Goal: Find specific page/section: Find specific page/section

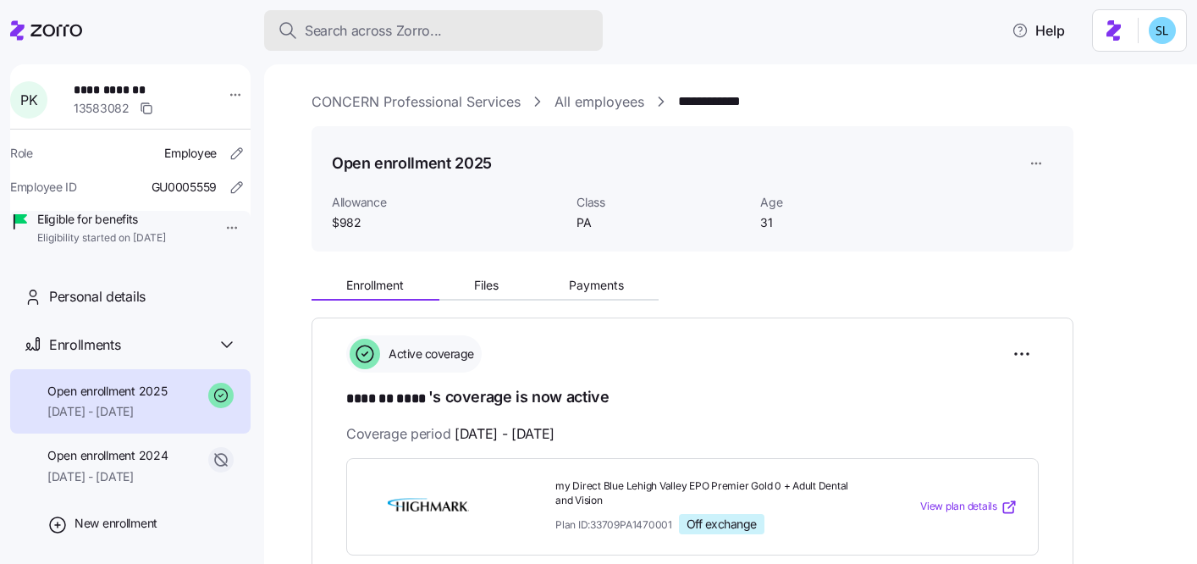
click at [521, 37] on div "Search across Zorro..." at bounding box center [434, 30] width 312 height 21
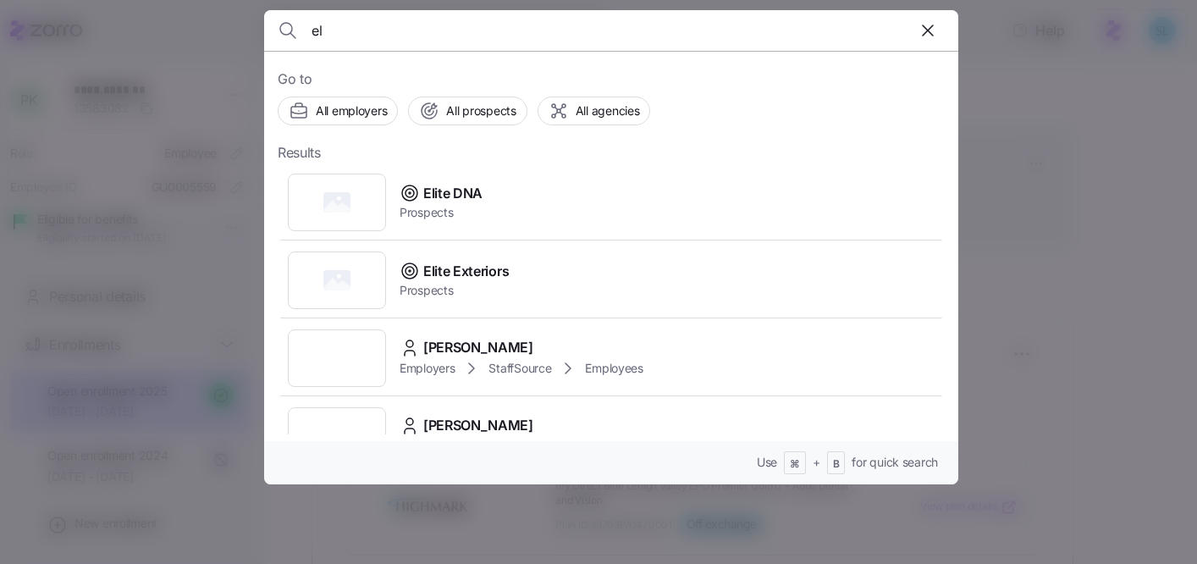
type input "e"
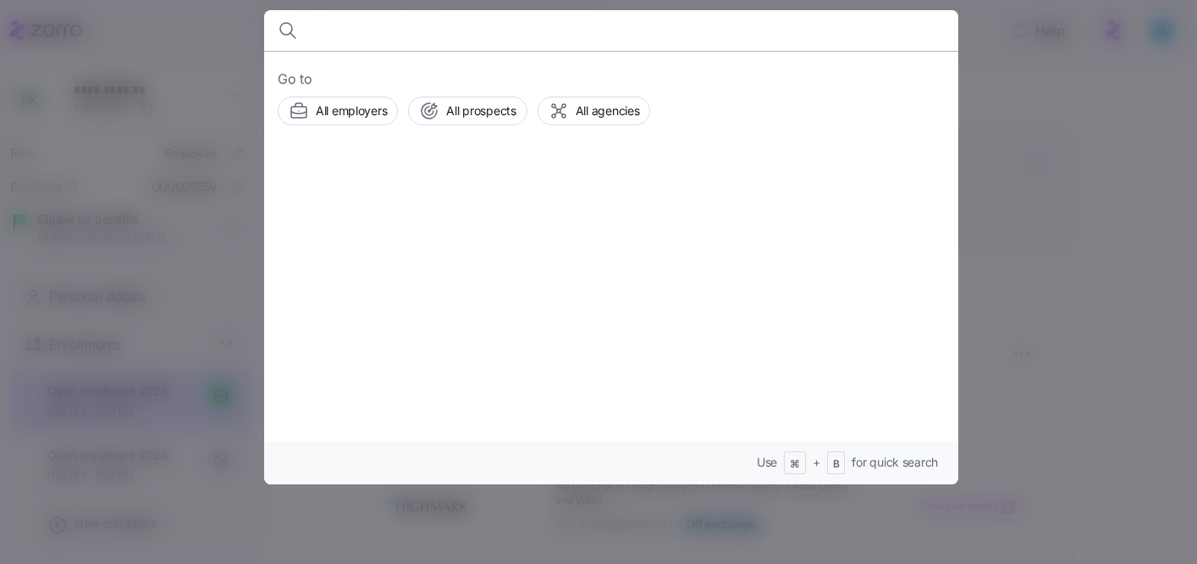
click at [1023, 67] on div at bounding box center [598, 282] width 1197 height 564
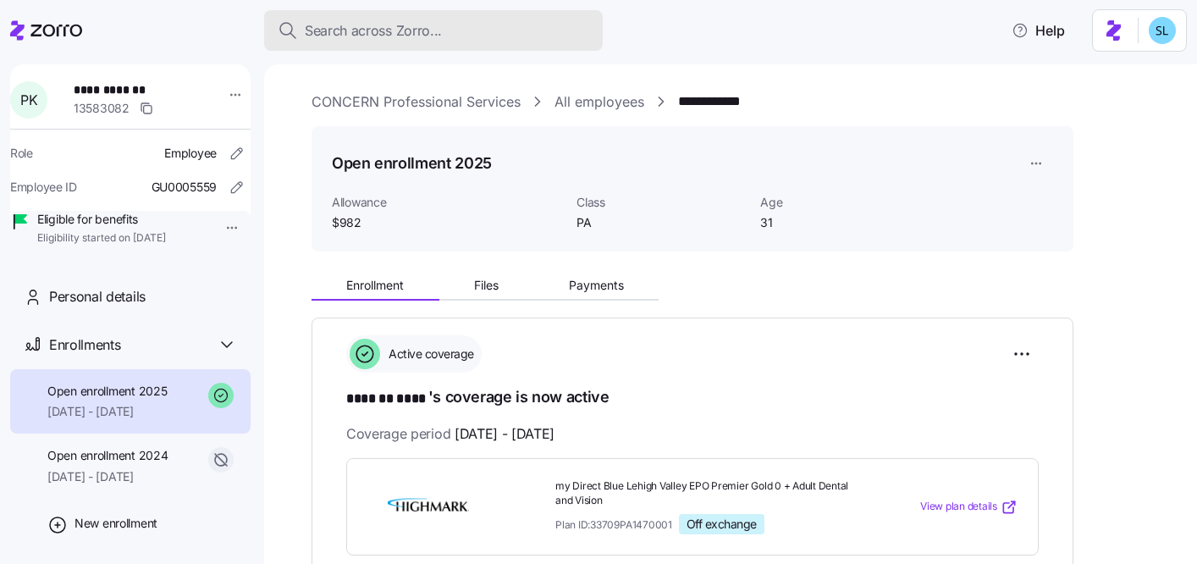
click at [355, 35] on span "Search across Zorro..." at bounding box center [373, 30] width 137 height 21
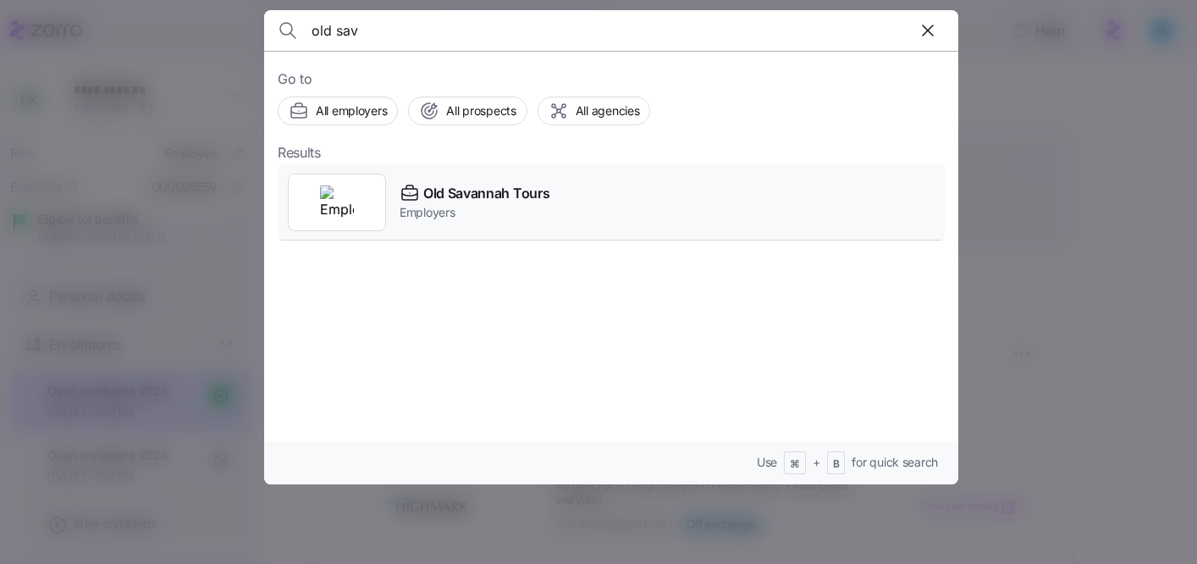
type input "old sav"
click at [523, 191] on span "Old Savannah Tours" at bounding box center [486, 193] width 126 height 21
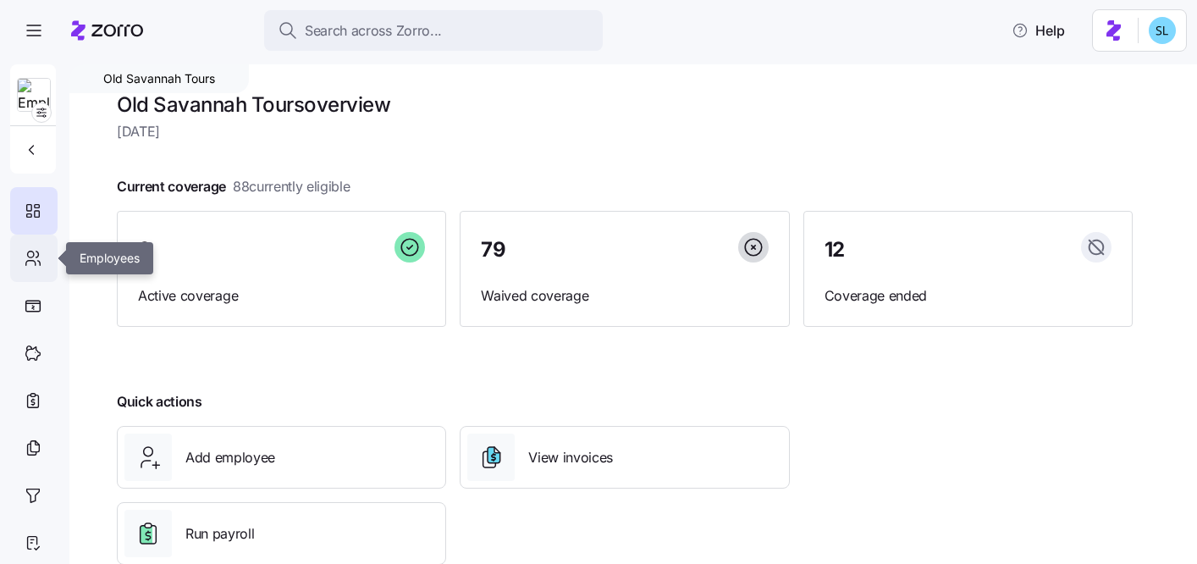
click at [33, 263] on icon at bounding box center [33, 258] width 19 height 20
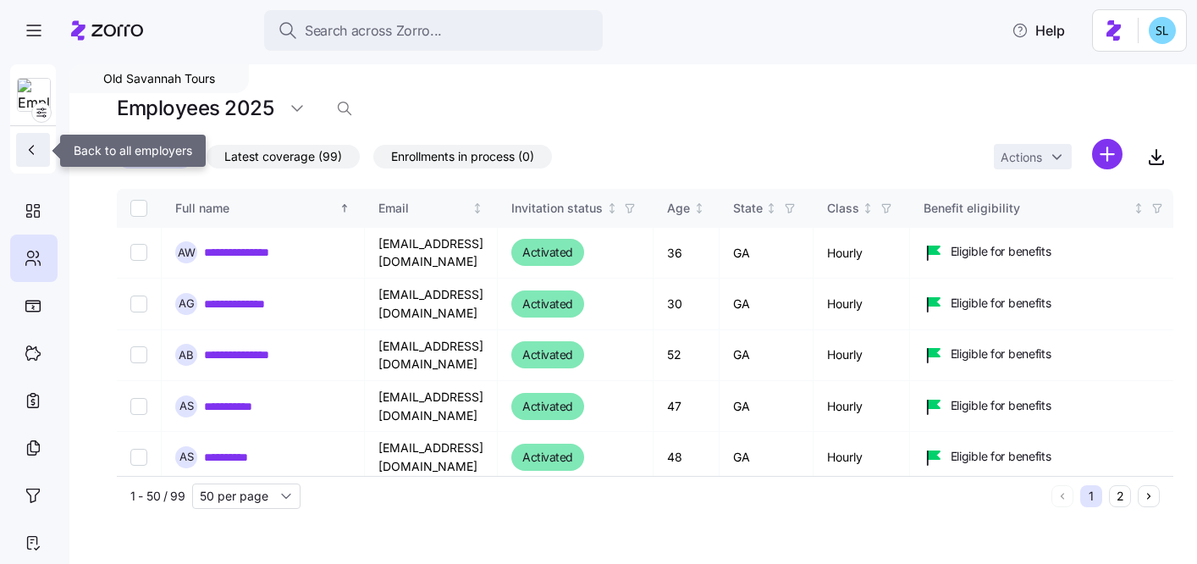
click at [30, 150] on icon "button" at bounding box center [31, 149] width 17 height 17
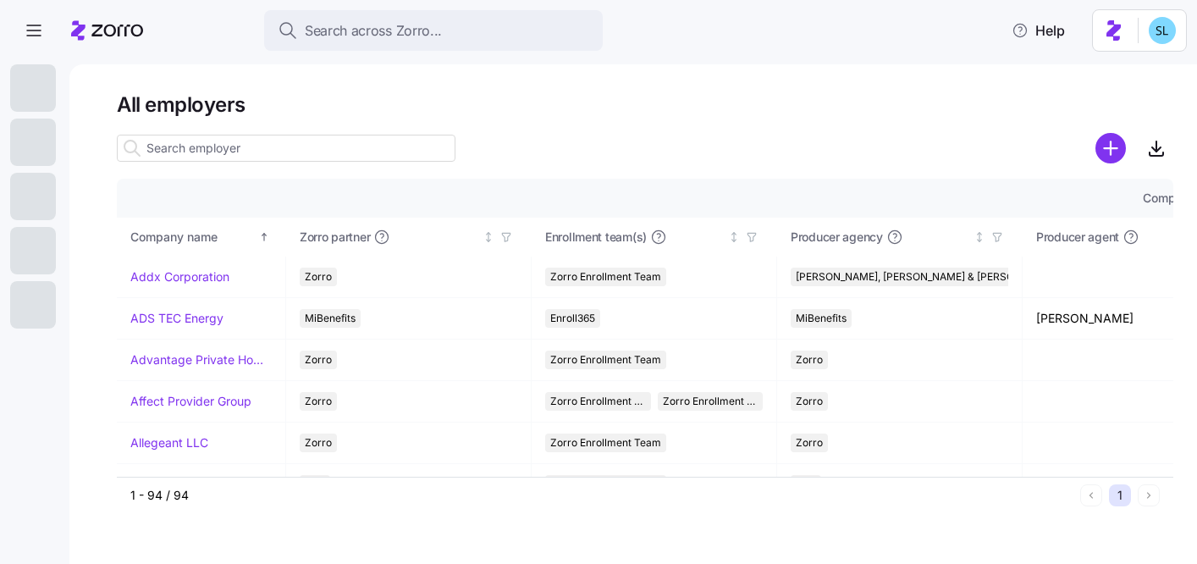
click at [173, 146] on input at bounding box center [286, 148] width 339 height 27
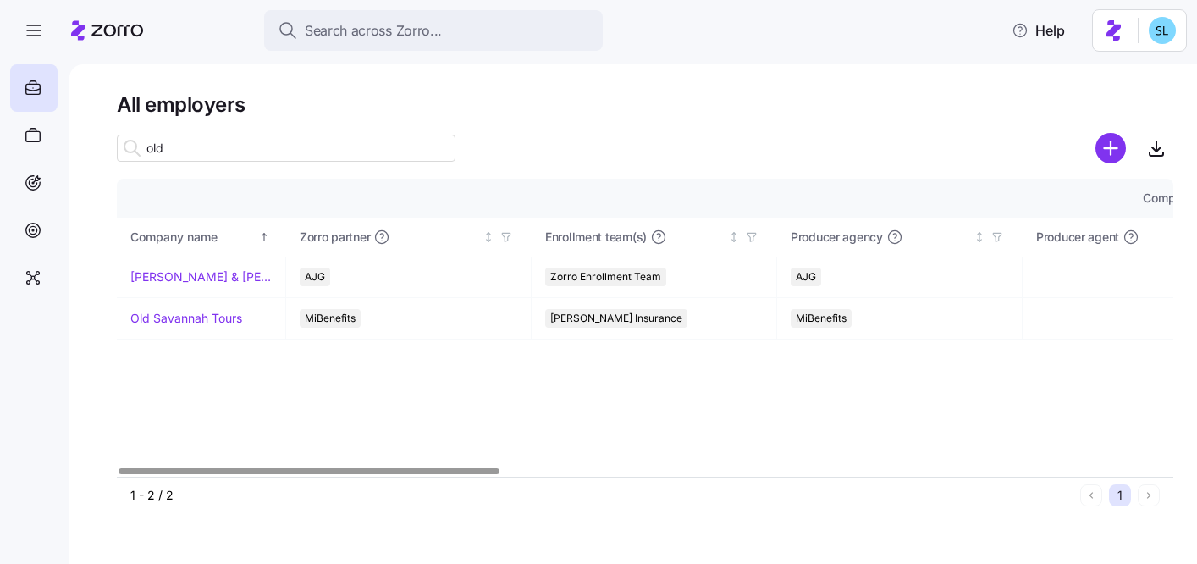
click at [262, 474] on div at bounding box center [309, 471] width 381 height 6
type input "old"
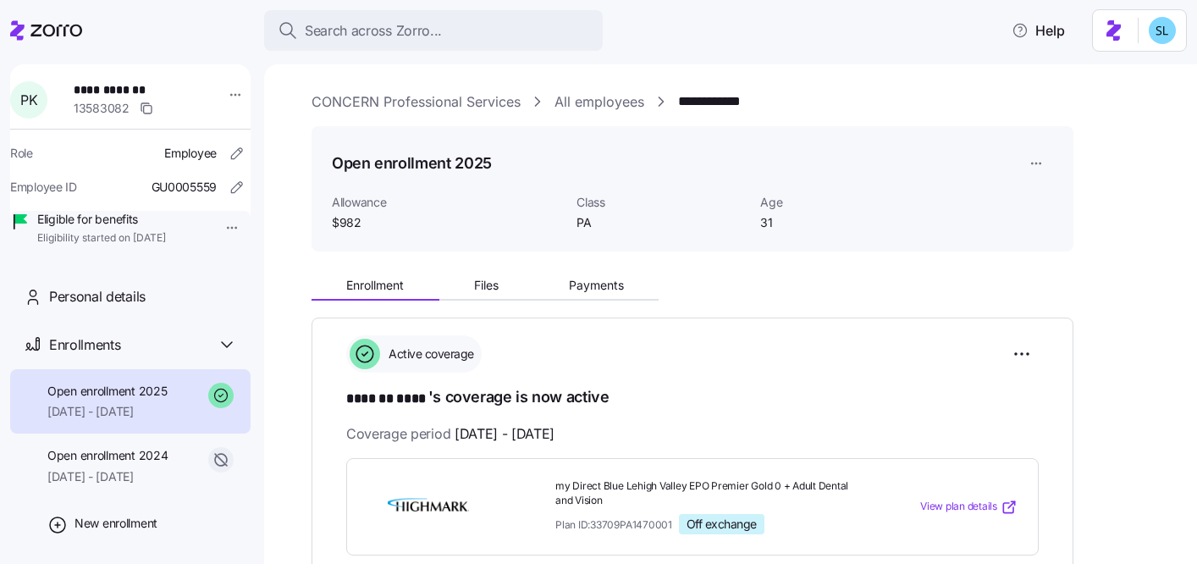
scroll to position [307, 0]
